Goal: Answer question/provide support

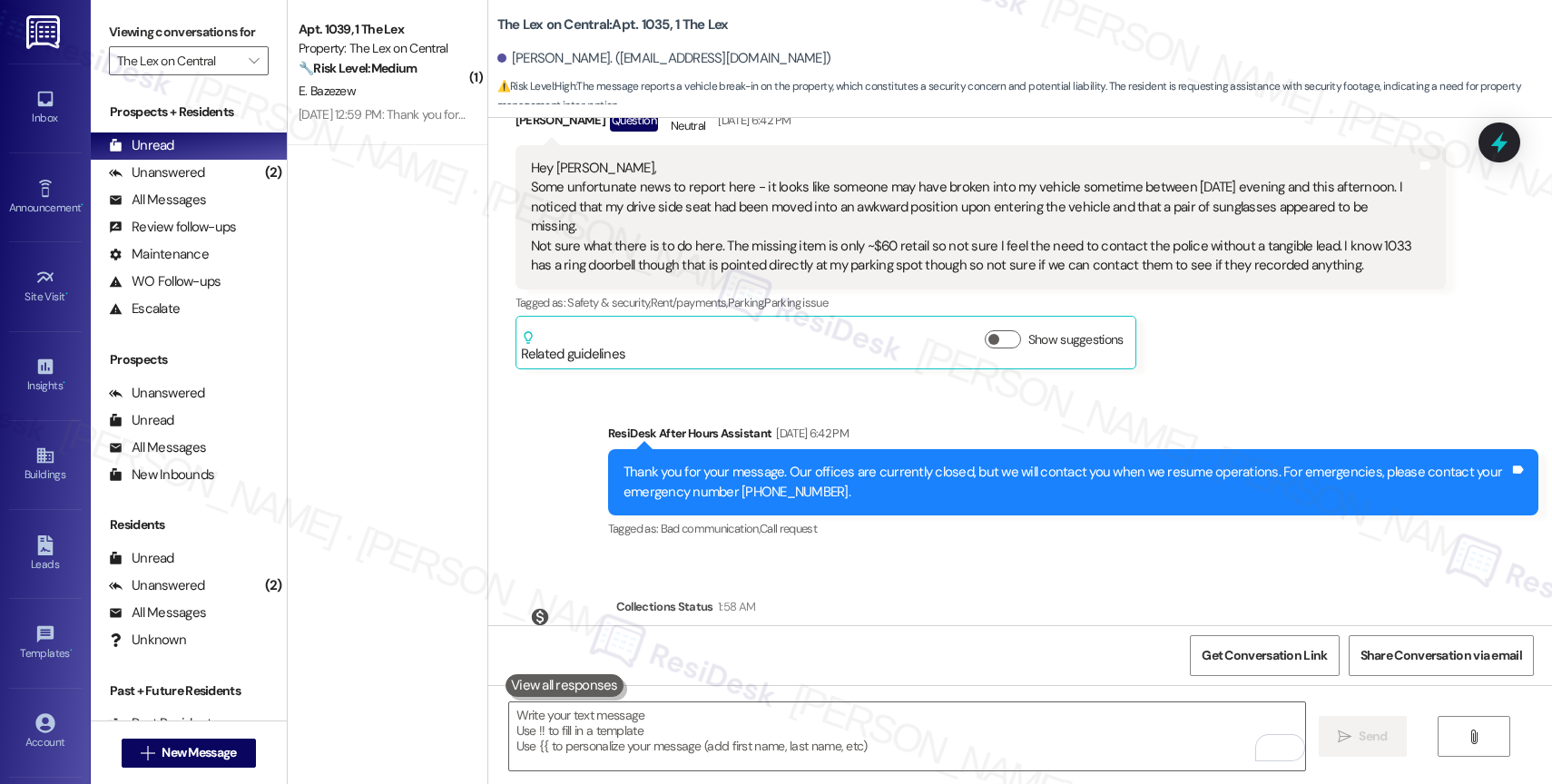
scroll to position [577, 0]
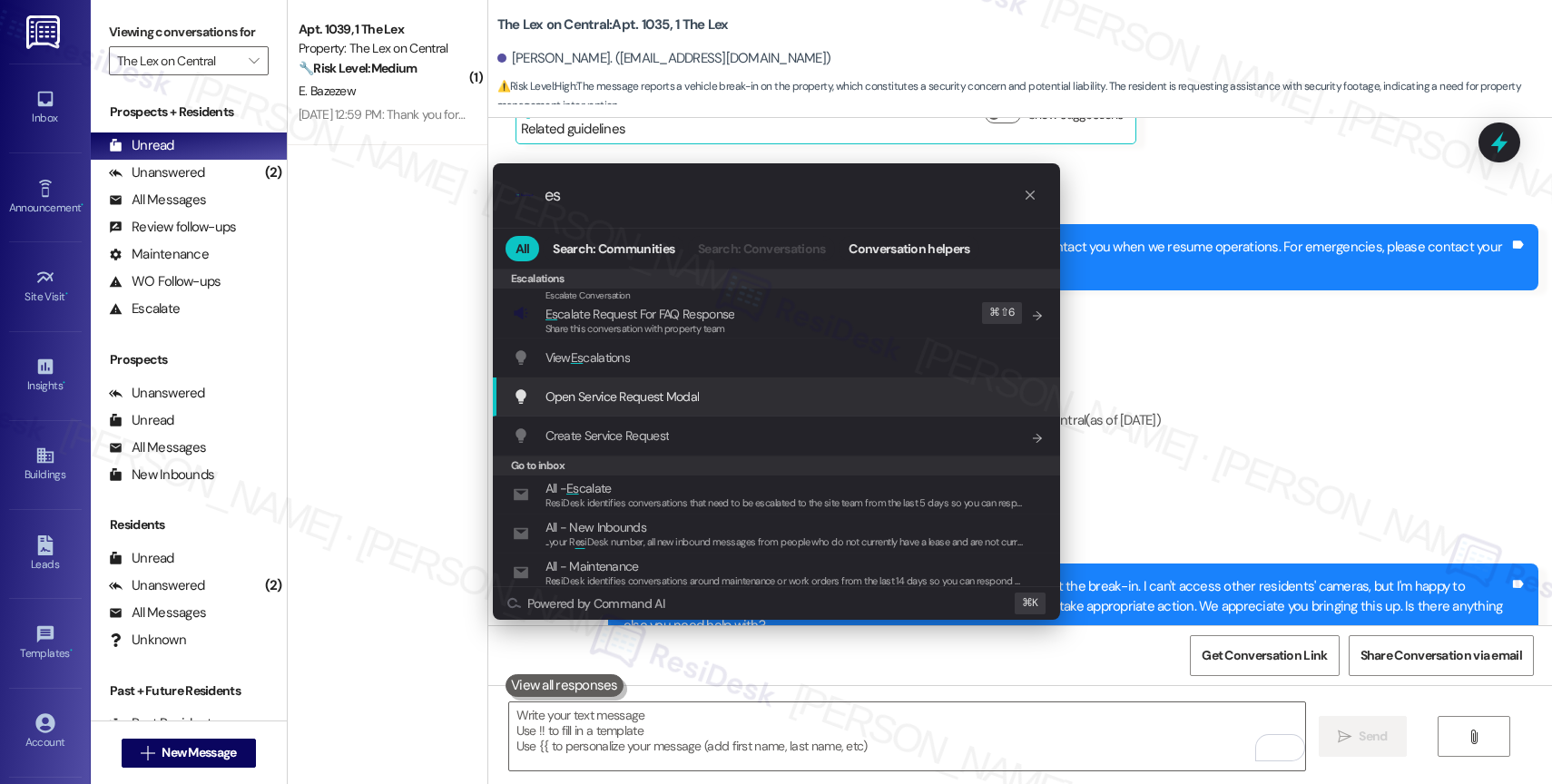
type input "es"
click at [1292, 352] on div ".cls-1{fill:#0a055f;}.cls-2{fill:#0cc4c4;} resideskLogoBlueOrange es All Search…" at bounding box center [776, 392] width 1552 height 784
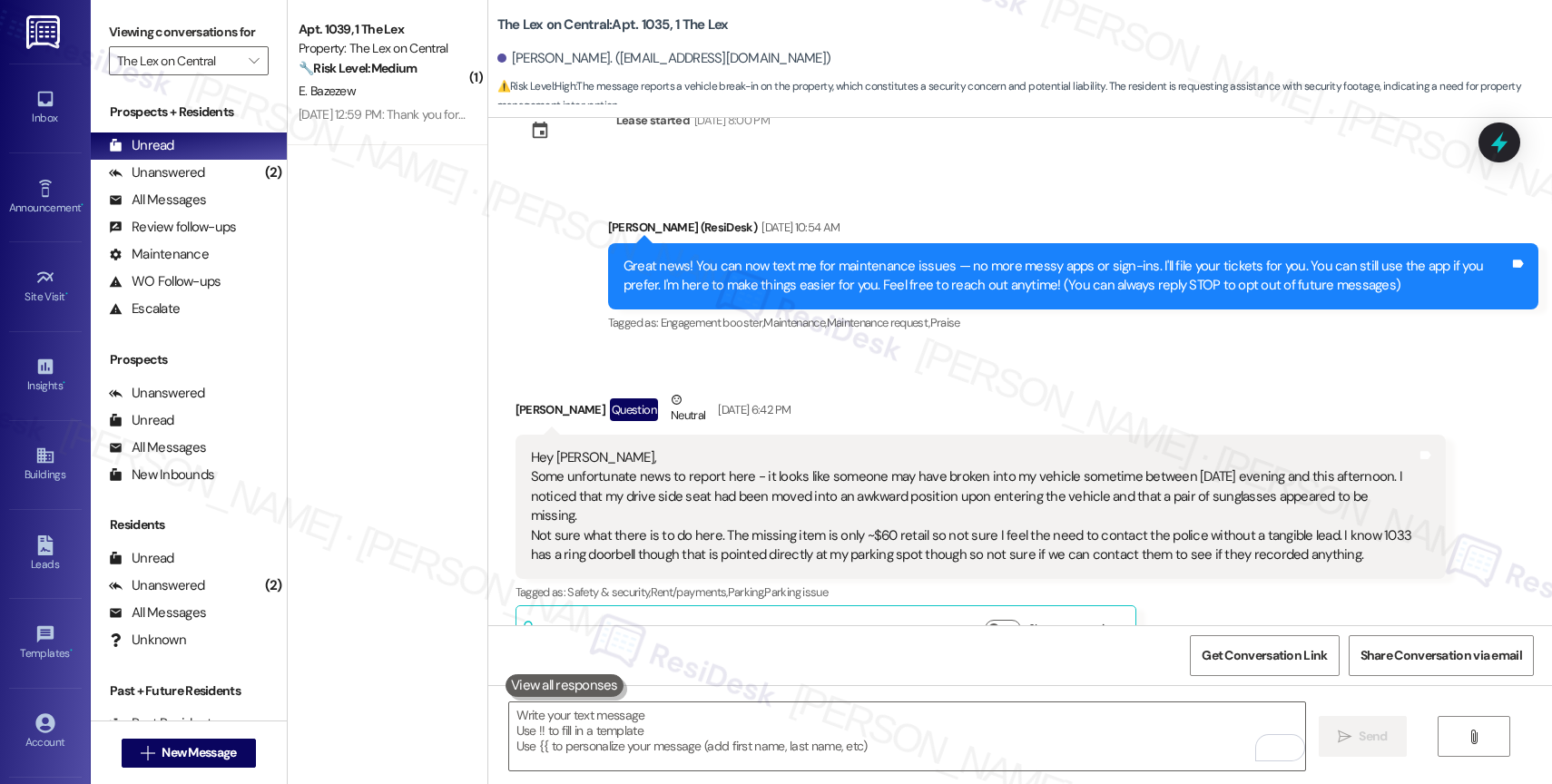
scroll to position [67, 0]
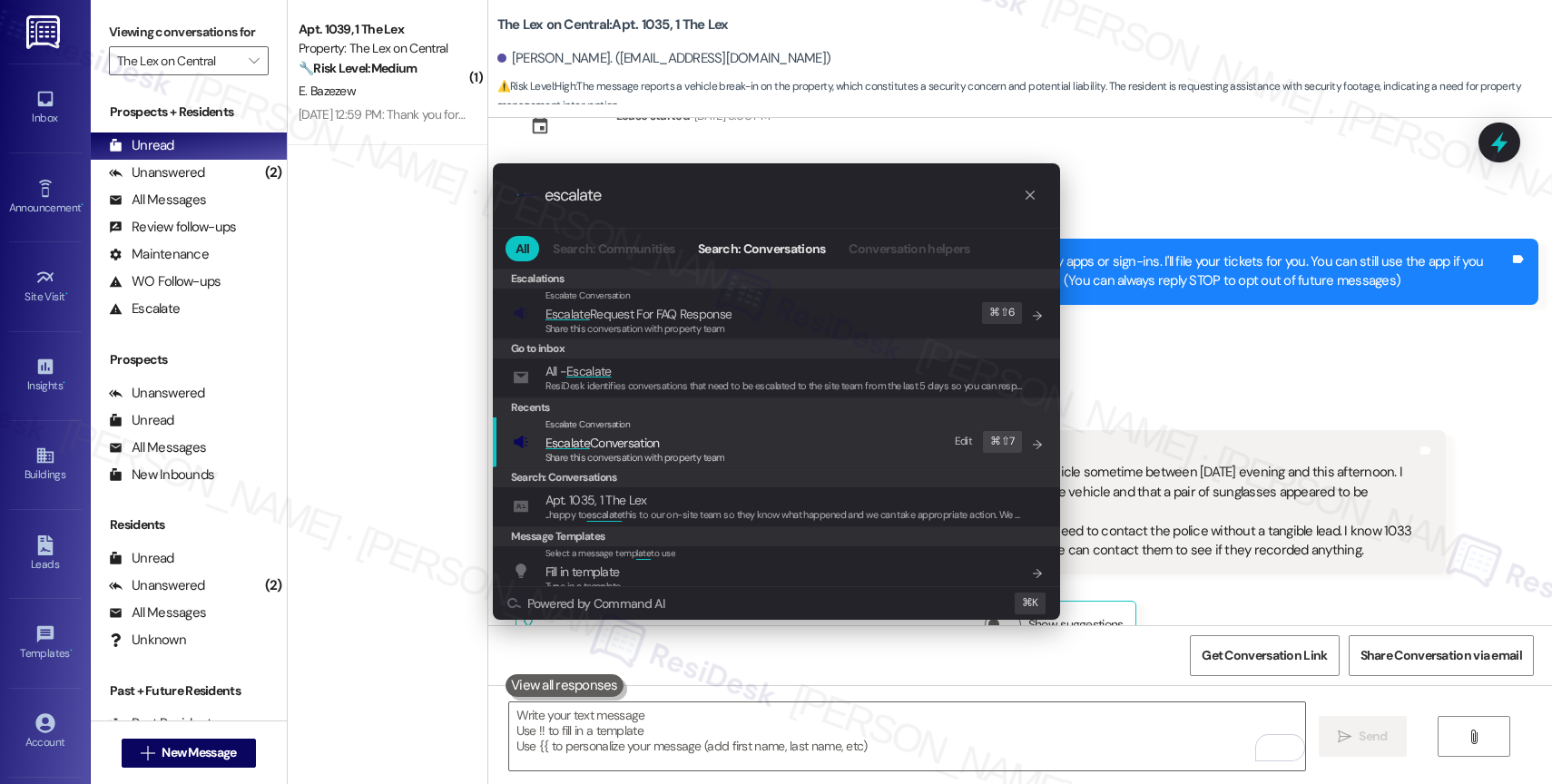
type input "escalate"
click at [654, 441] on span "Escalate Conversation" at bounding box center [603, 443] width 114 height 16
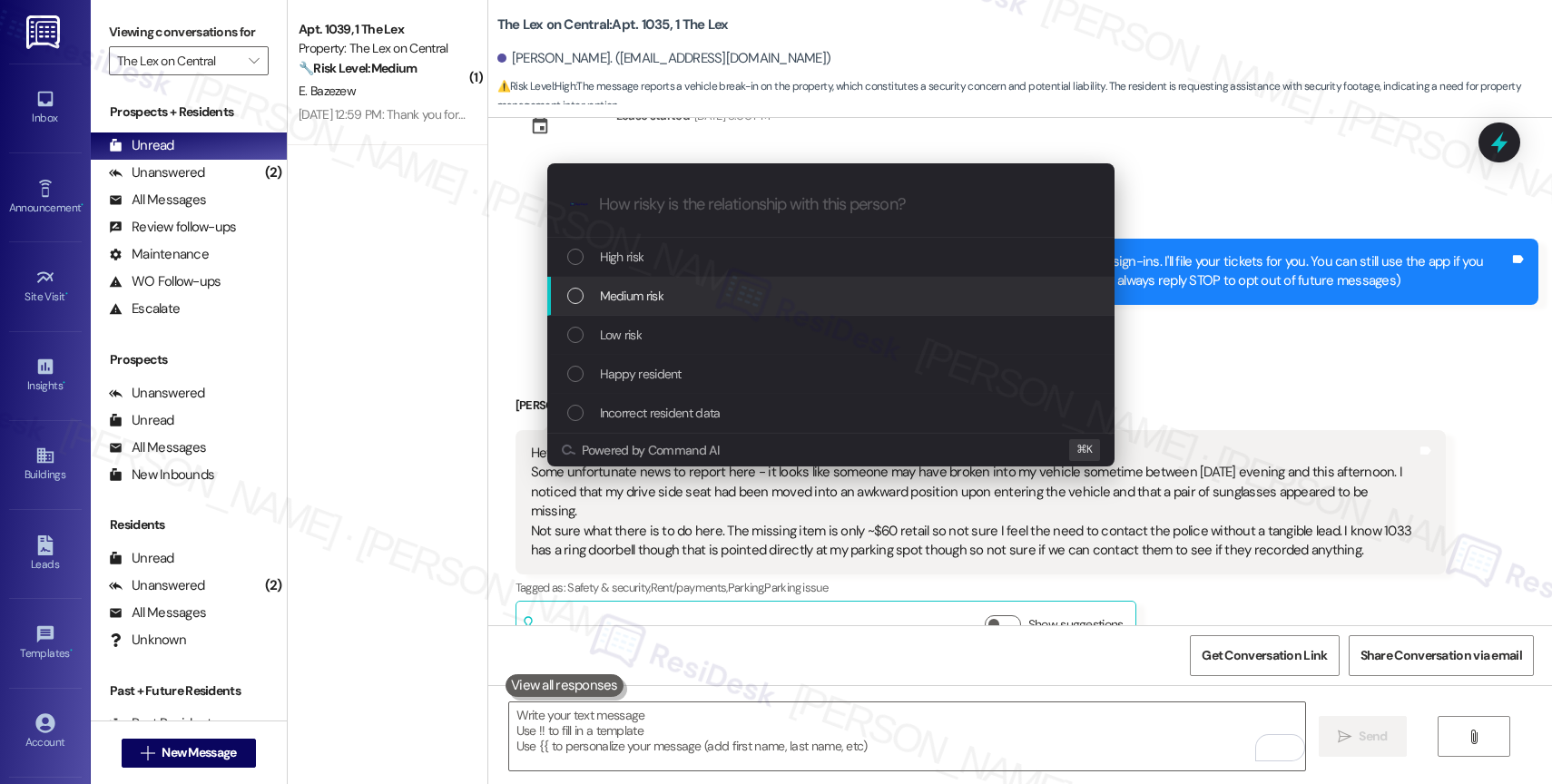
click at [655, 285] on div "Medium risk" at bounding box center [831, 296] width 568 height 39
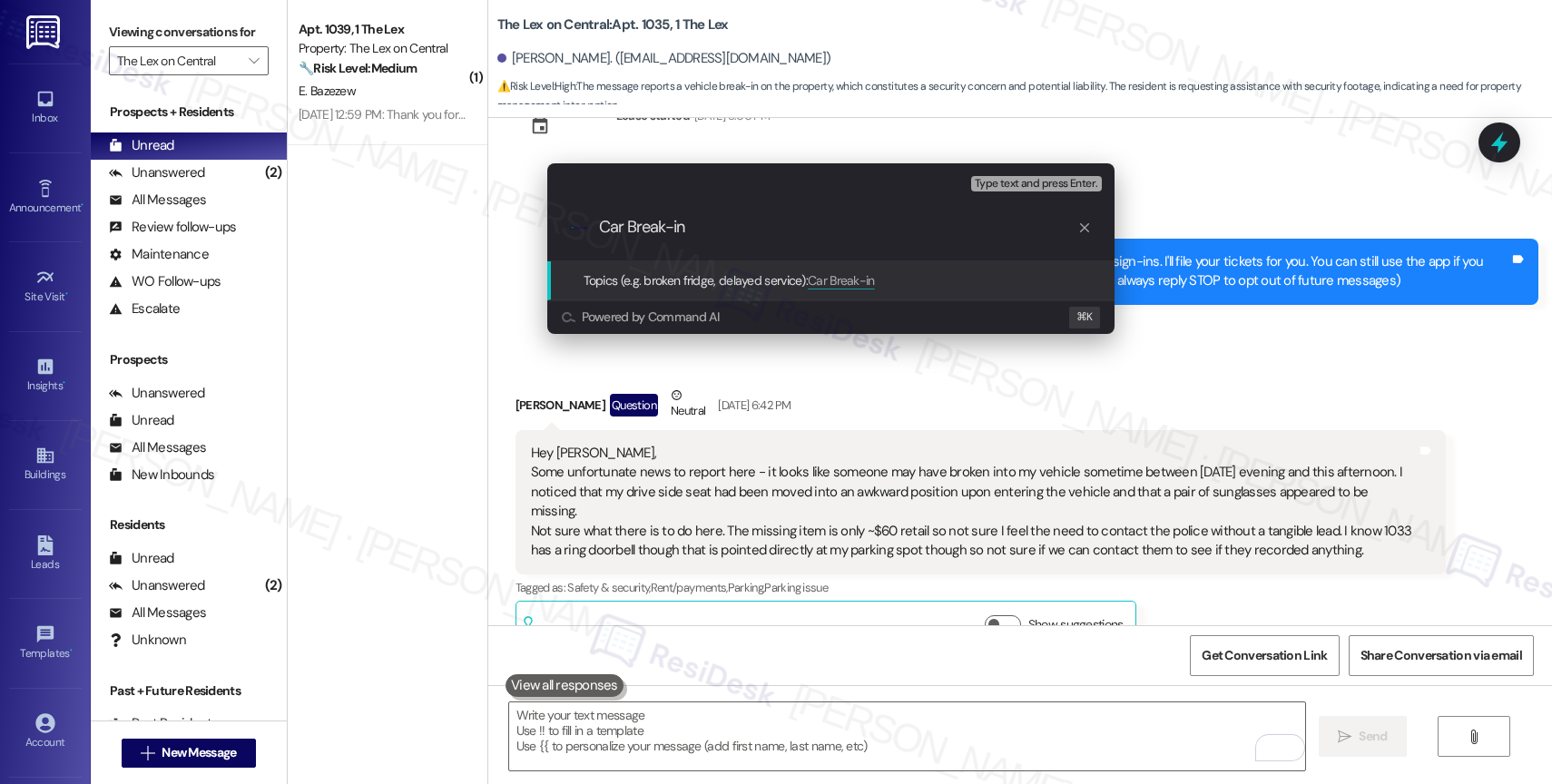
click at [633, 233] on input "Car Break-in" at bounding box center [838, 227] width 478 height 19
type input "Car Break-in"
click at [694, 735] on div "Escalate Conversation Medium risk Topics (e.g. broken fridge, delayed service) …" at bounding box center [776, 392] width 1552 height 784
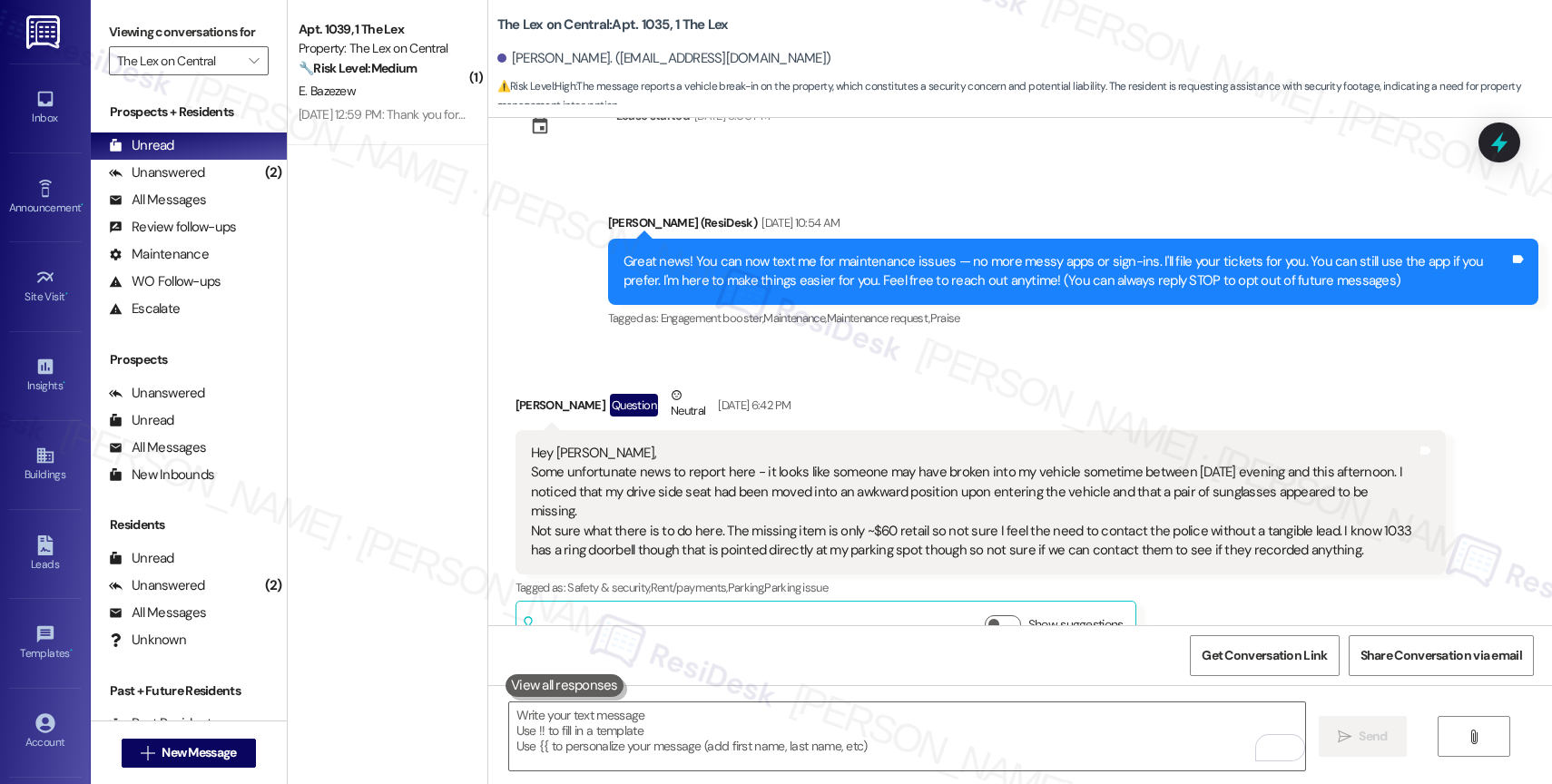
click at [694, 735] on textarea "To enrich screen reader interactions, please activate Accessibility in Grammarl…" at bounding box center [907, 735] width 796 height 68
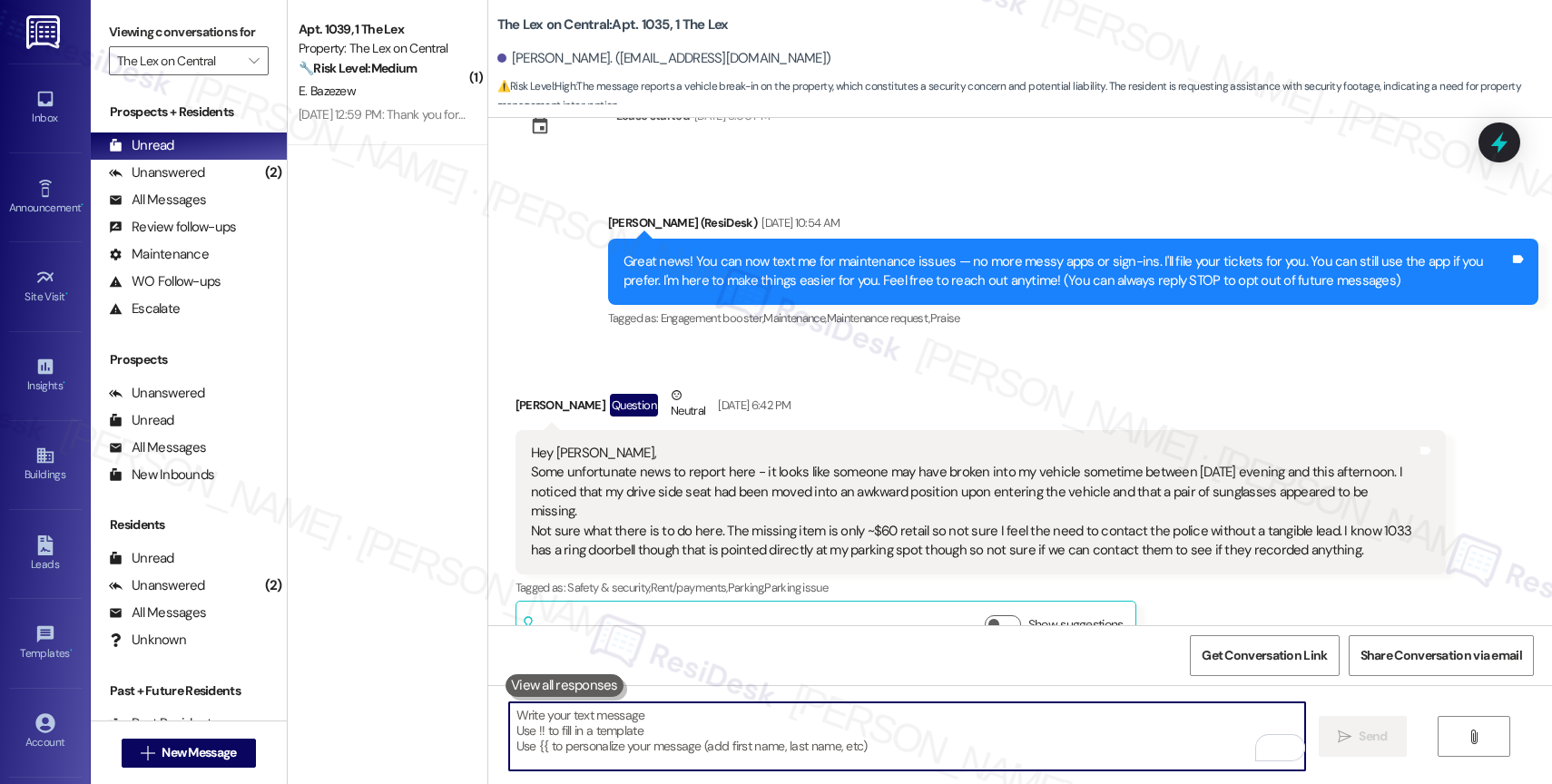
paste textarea "Car Break-in"
type textarea "Car Break-in"
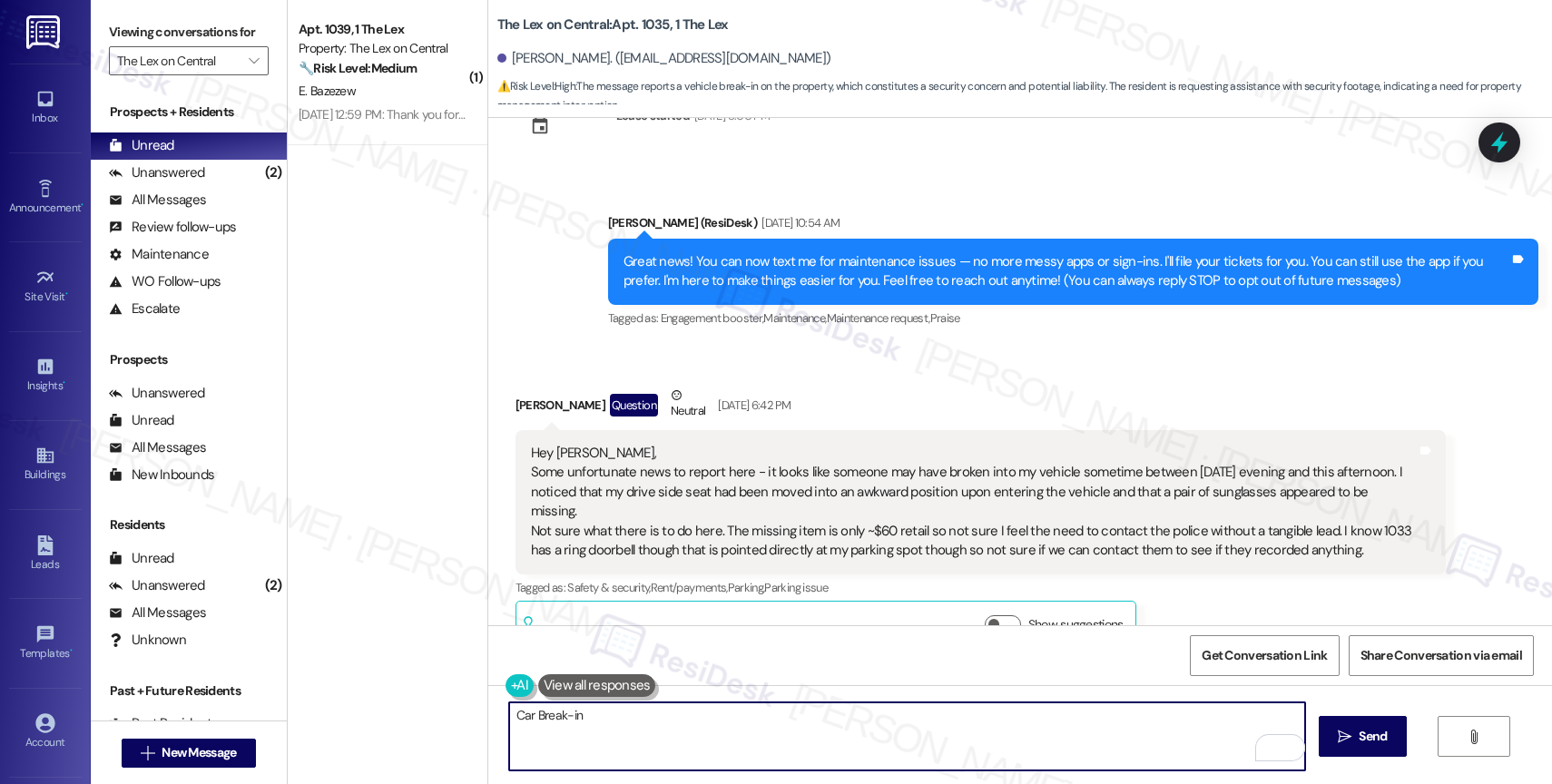
scroll to position [577, 0]
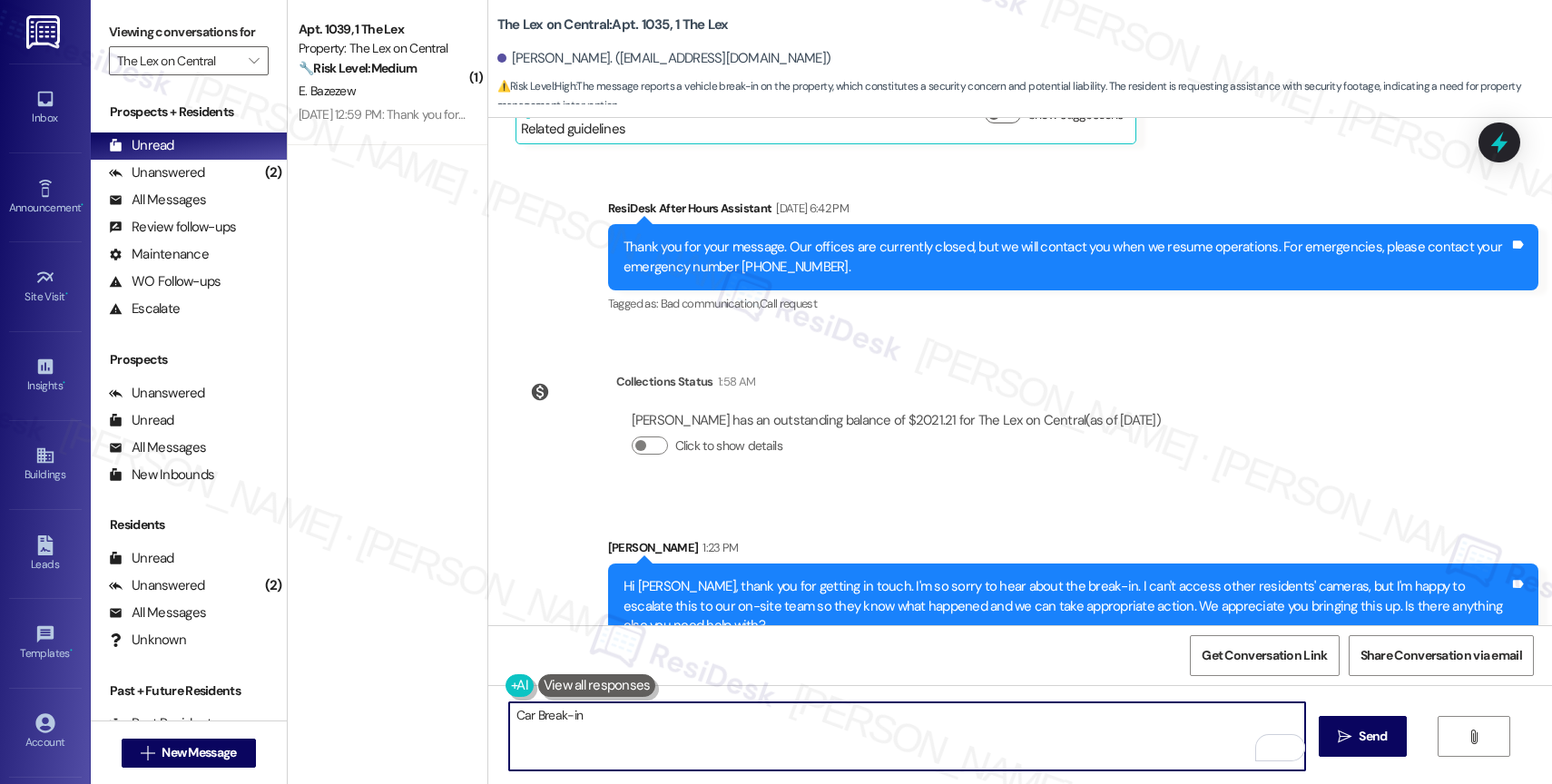
drag, startPoint x: 520, startPoint y: 713, endPoint x: 417, endPoint y: 700, distance: 103.8
click at [418, 700] on div "( 1 ) Apt. 1039, 1 The Lex Property: The Lex on Central 🔧 Risk Level: Medium Th…" at bounding box center [920, 392] width 1264 height 784
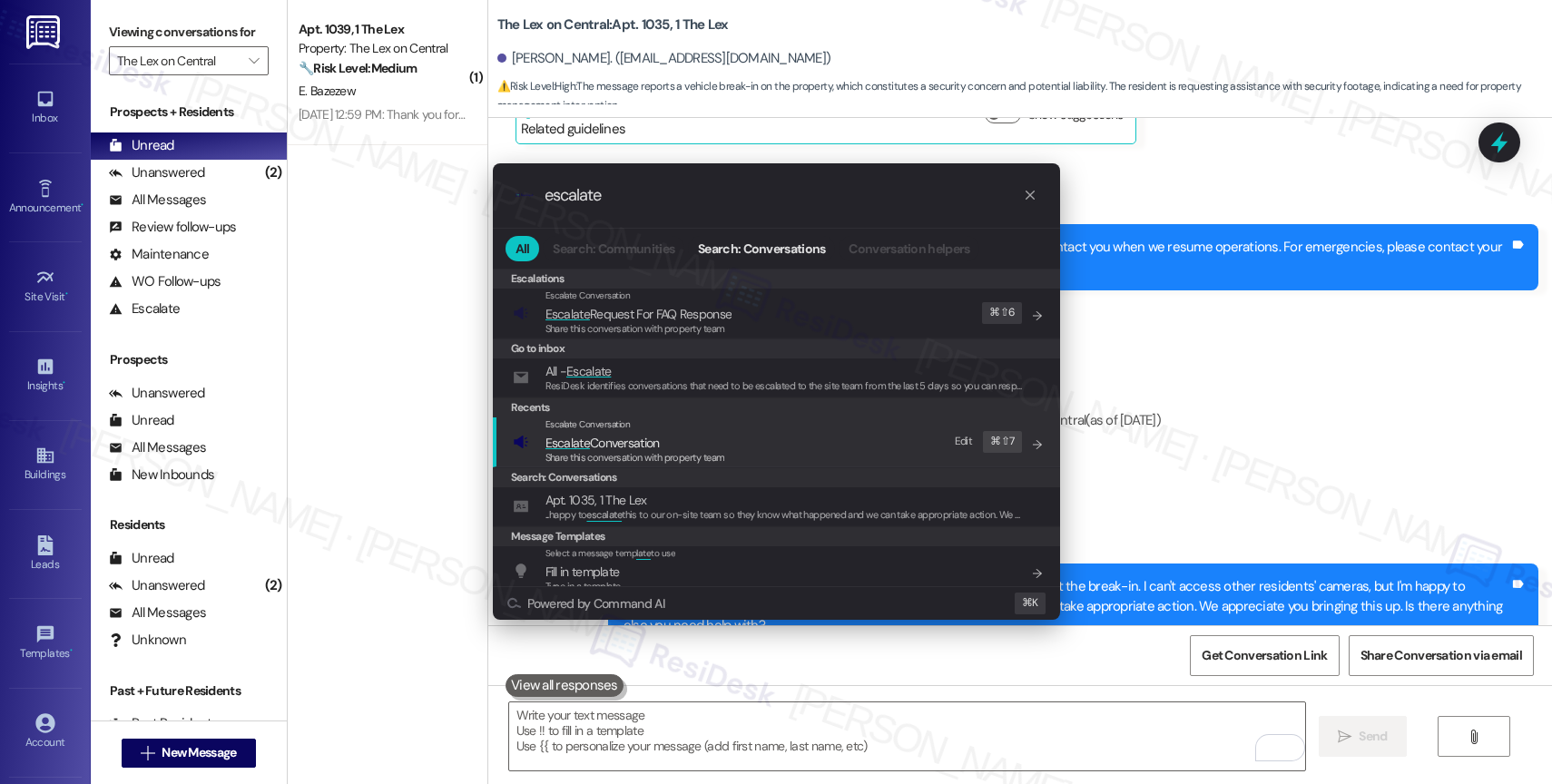
type input "escalate"
click at [660, 438] on span "Escalate Conversation" at bounding box center [603, 443] width 114 height 16
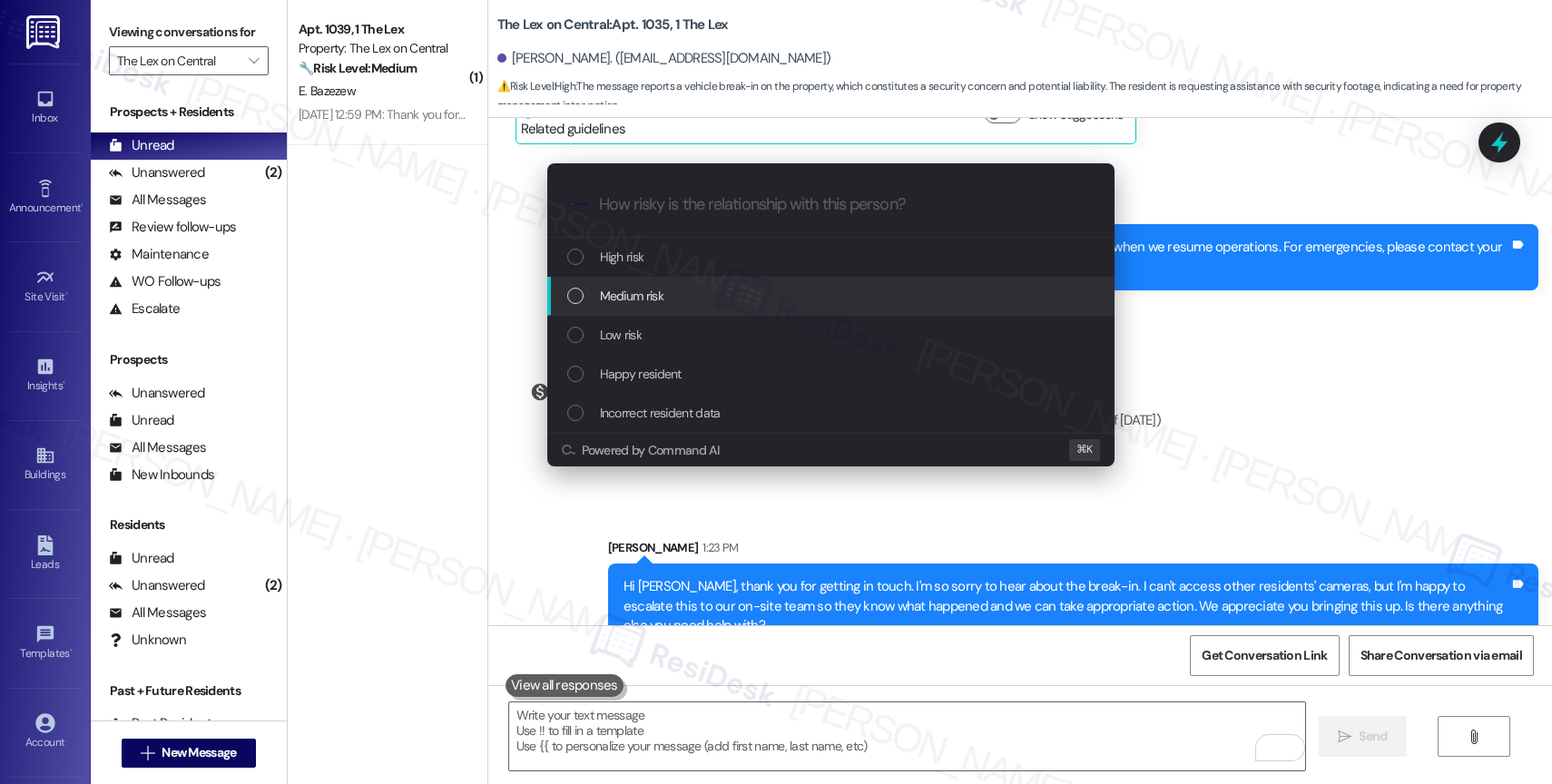
click at [666, 296] on div "Medium risk" at bounding box center [833, 296] width 530 height 20
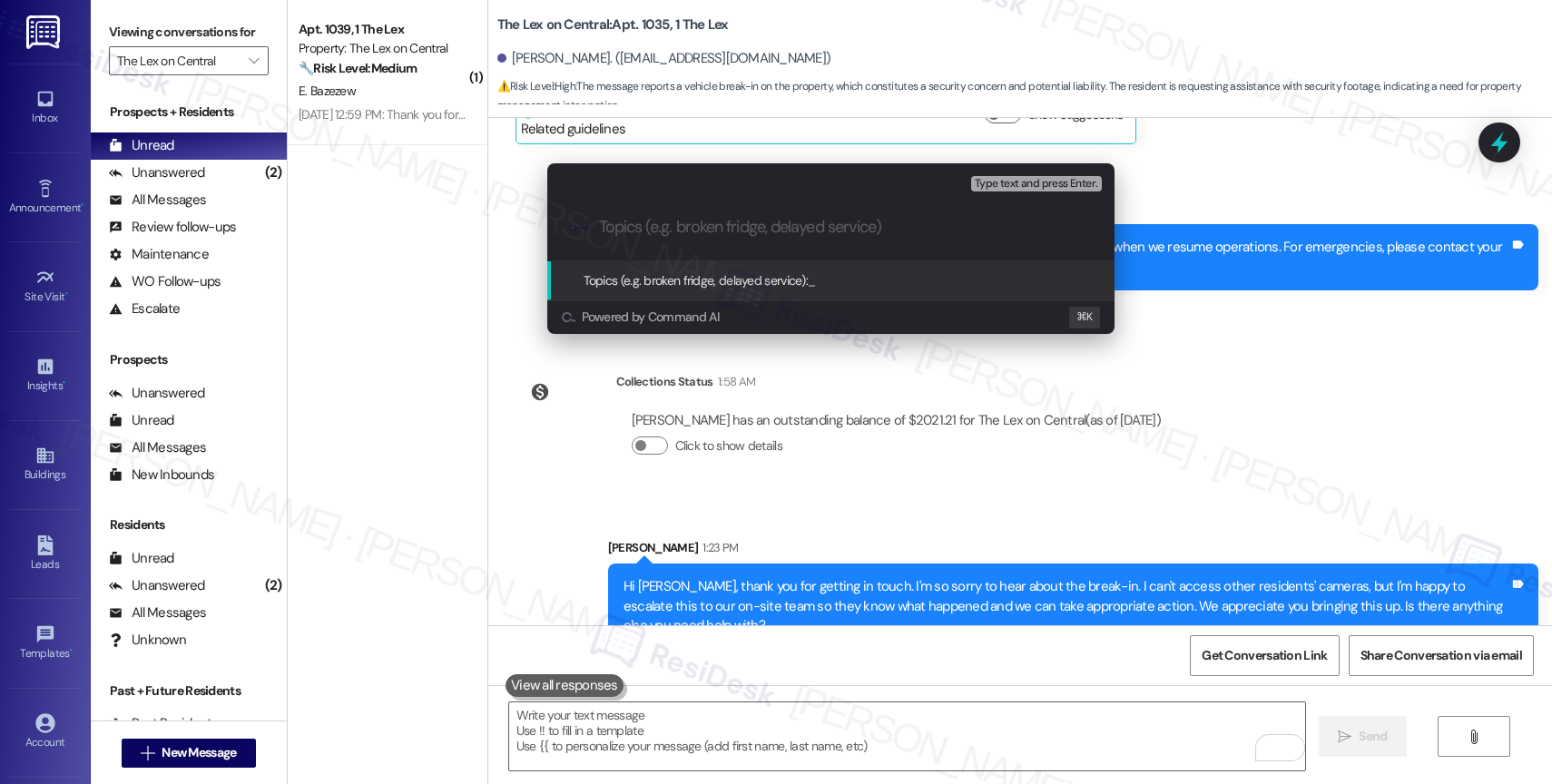
click at [652, 222] on input "Topics (e.g. broken fridge, delayed service)" at bounding box center [845, 227] width 493 height 19
paste input "Car Break-in"
click at [634, 220] on input "Car Break-in" at bounding box center [838, 227] width 478 height 19
click at [773, 227] on input "Car Break-in" at bounding box center [838, 227] width 478 height 19
click at [631, 227] on input "Car Break-in" at bounding box center [838, 227] width 478 height 19
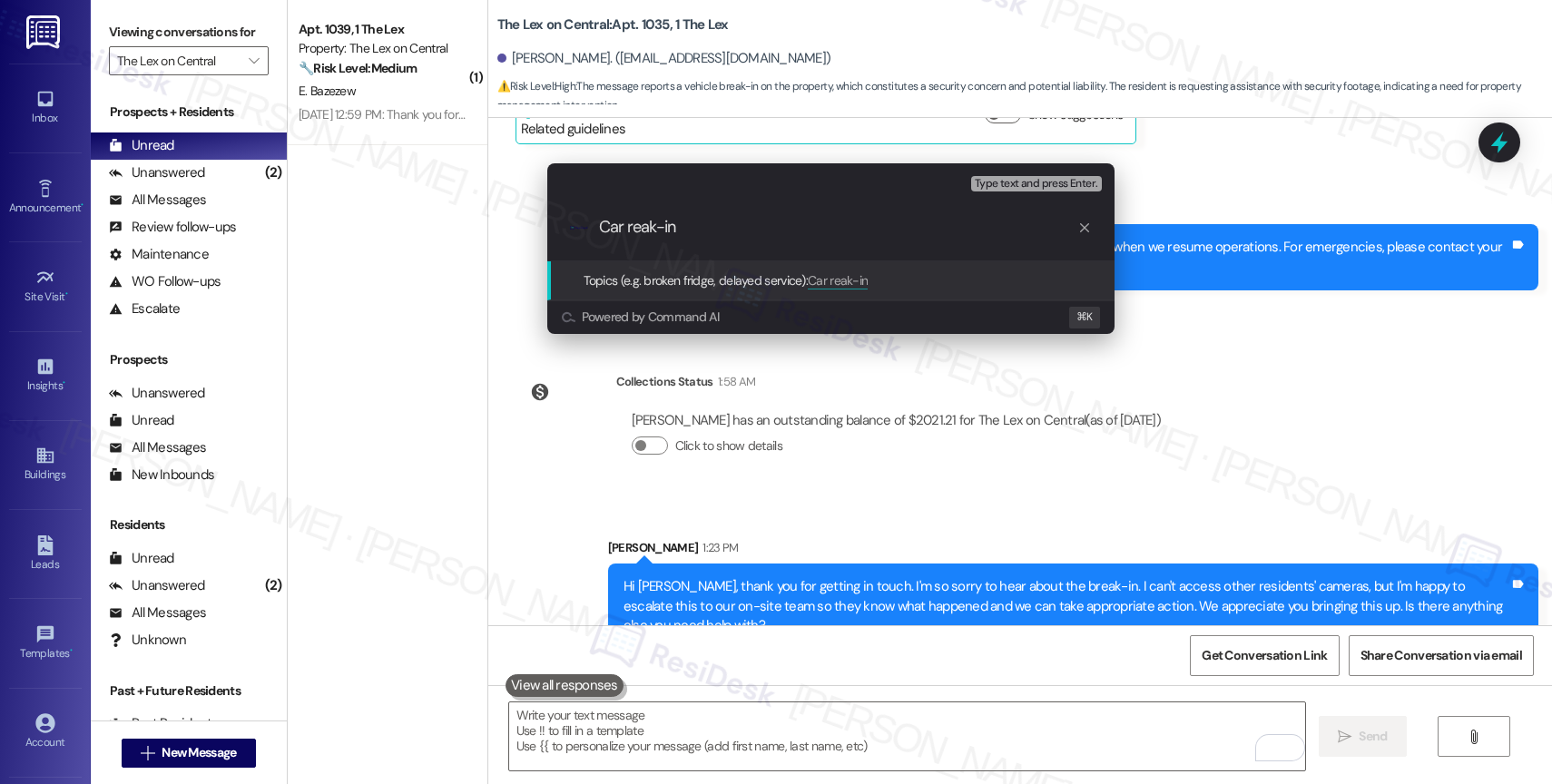
type input "Car break-in"
click at [774, 222] on input "Car break-in" at bounding box center [838, 227] width 478 height 19
click at [600, 224] on input "Car break-in" at bounding box center [838, 227] width 478 height 19
click at [749, 231] on input "Car break-in" at bounding box center [838, 227] width 478 height 19
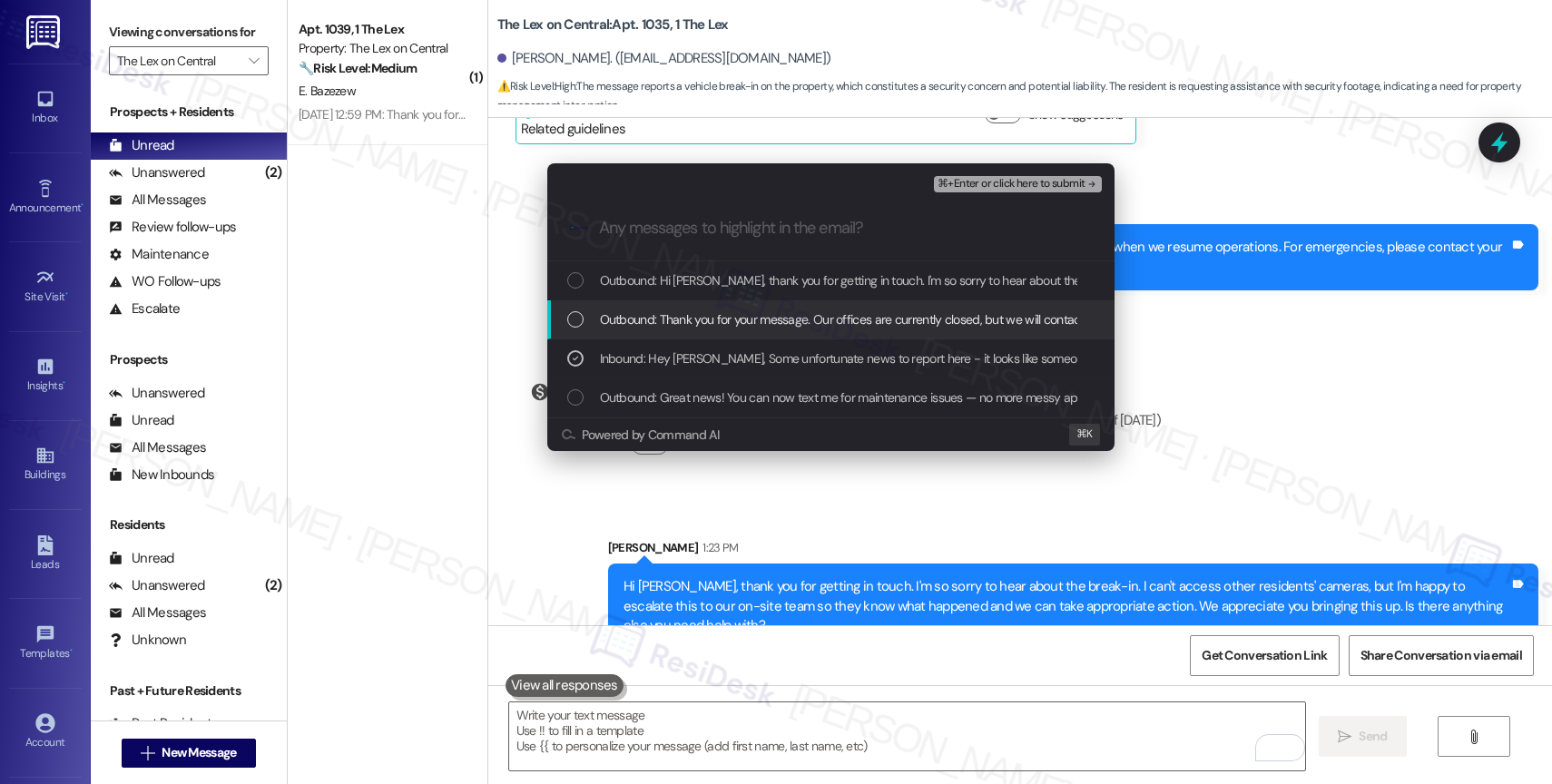
click at [1067, 181] on span "⌘+Enter or click here to submit" at bounding box center [1011, 183] width 147 height 12
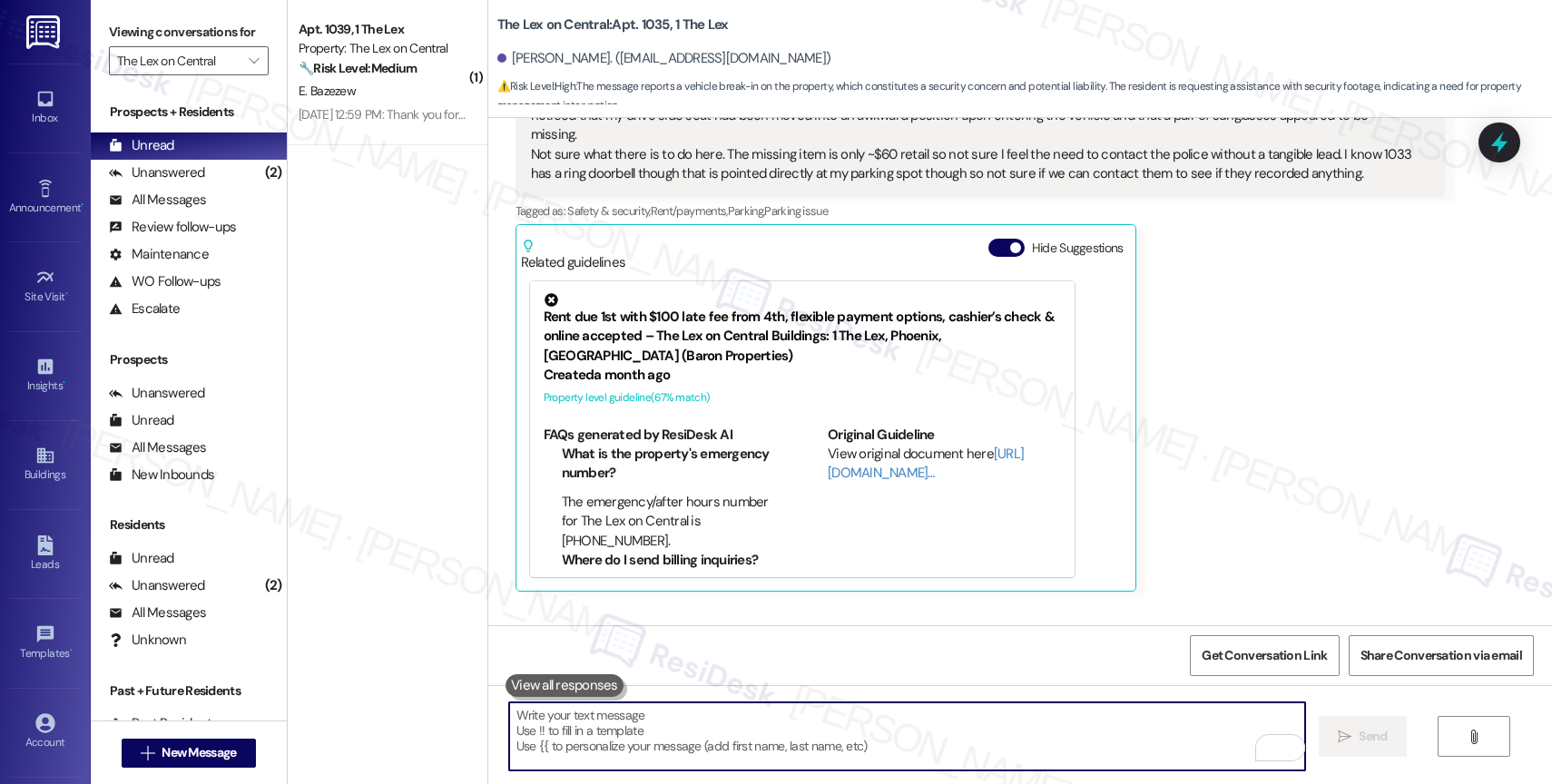
scroll to position [403, 0]
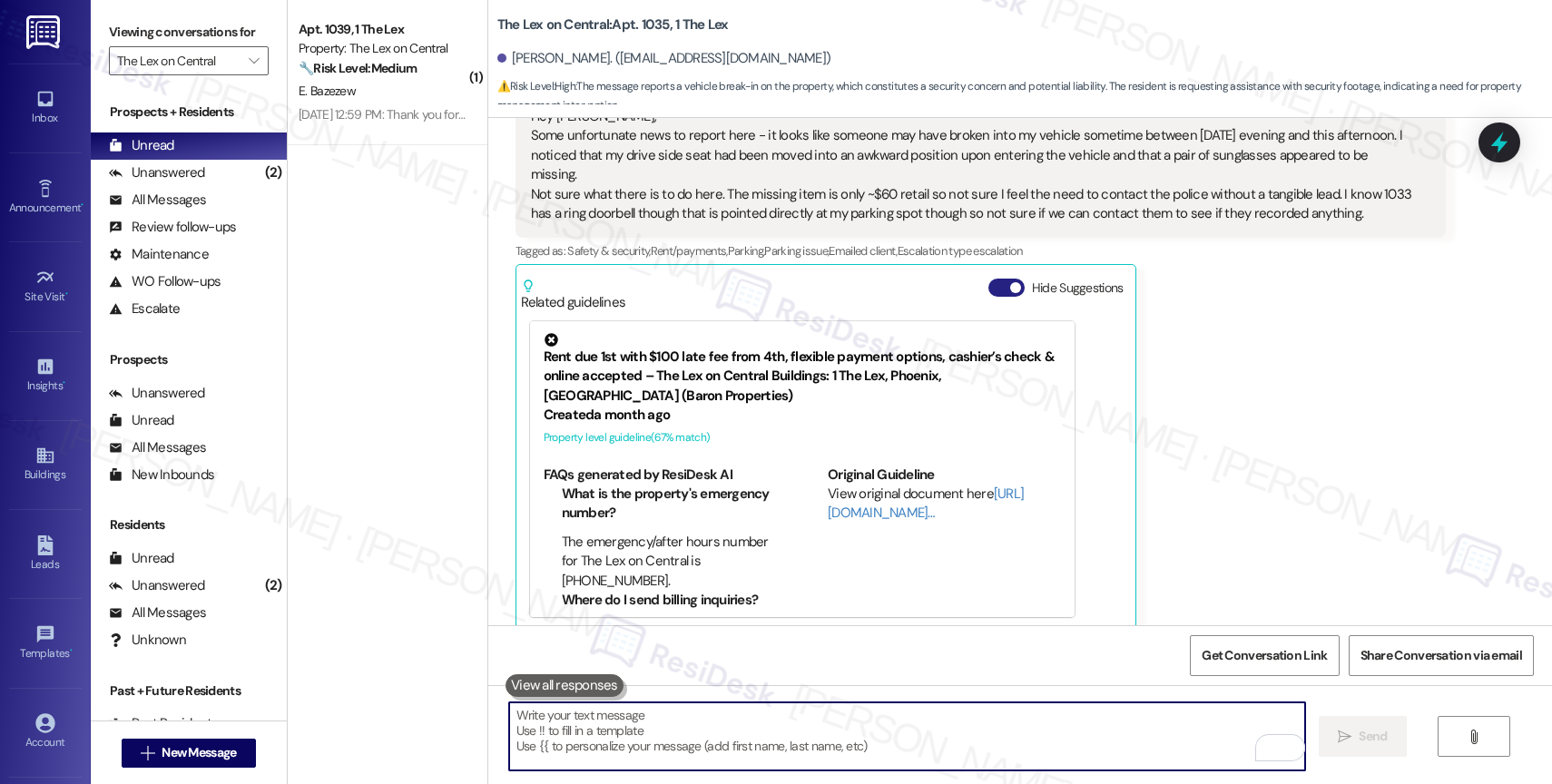
click at [988, 279] on button "Hide Suggestions" at bounding box center [1006, 287] width 36 height 18
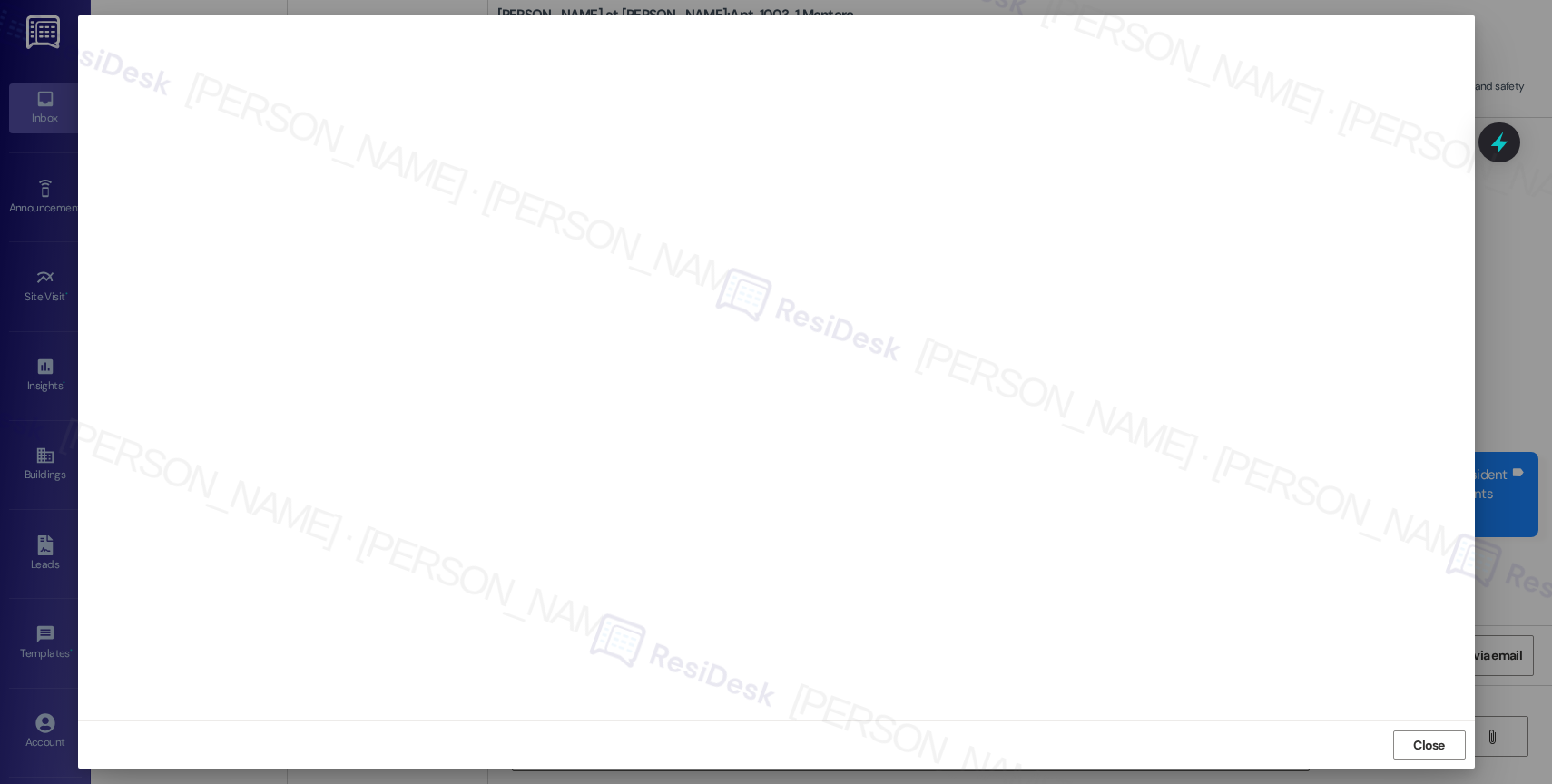
scroll to position [1213, 0]
